Goal: Transaction & Acquisition: Purchase product/service

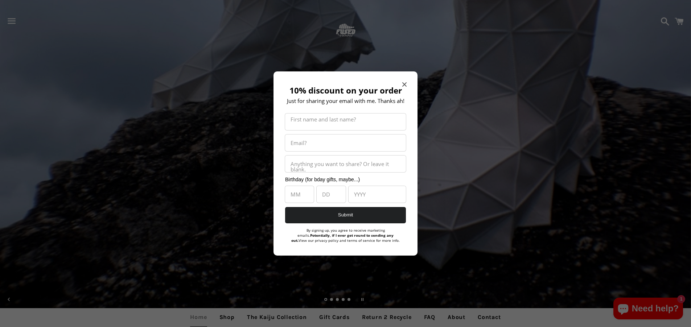
click at [404, 83] on icon "Close modal" at bounding box center [404, 84] width 4 height 4
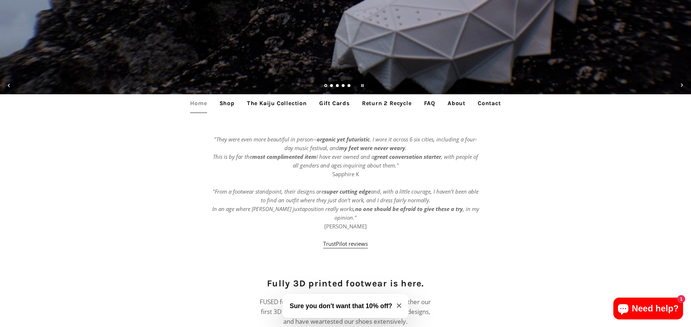
scroll to position [218, 0]
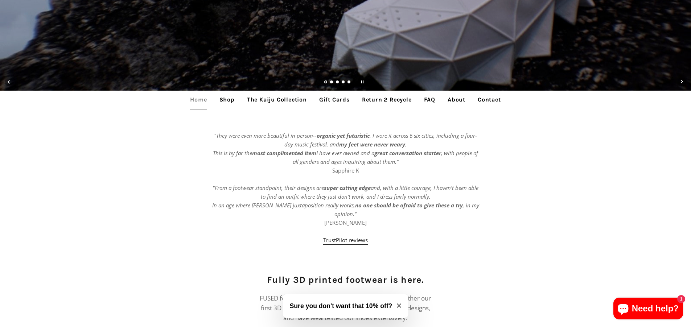
click at [224, 97] on link "Shop" at bounding box center [227, 100] width 26 height 18
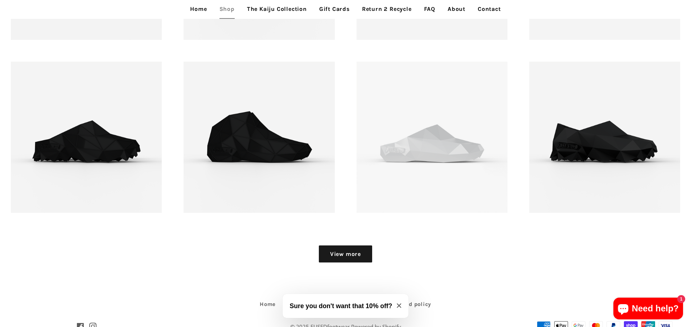
scroll to position [1073, 0]
